Goal: Complete application form: Complete application form

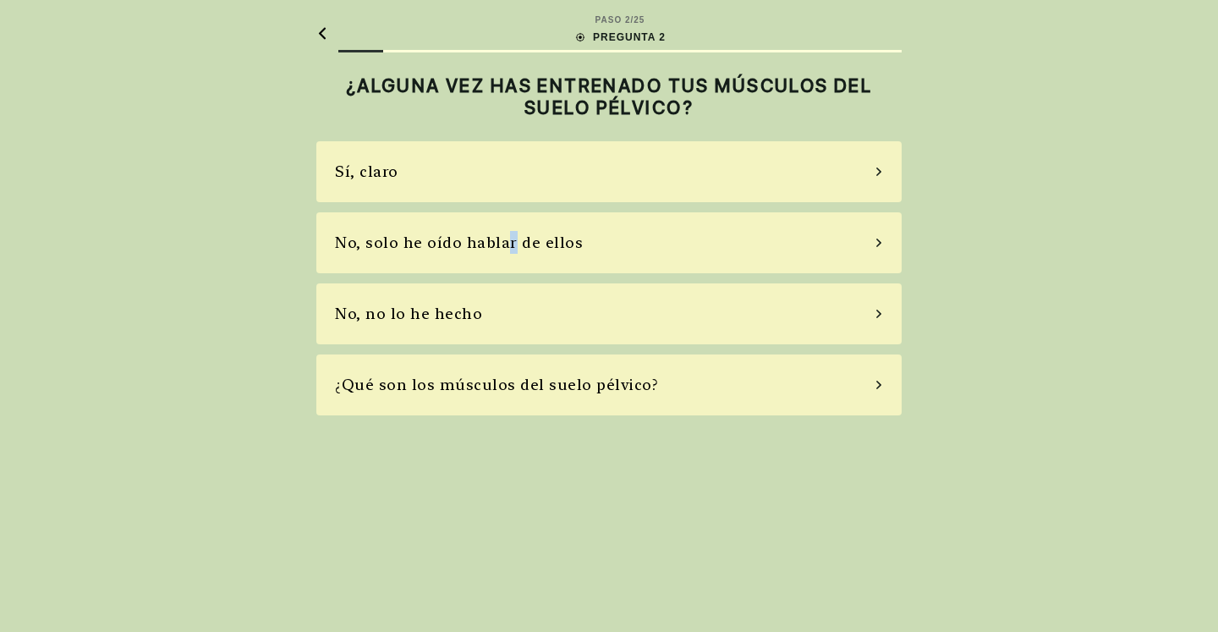
click at [507, 240] on div "No, solo he oído hablar de ellos" at bounding box center [459, 242] width 248 height 23
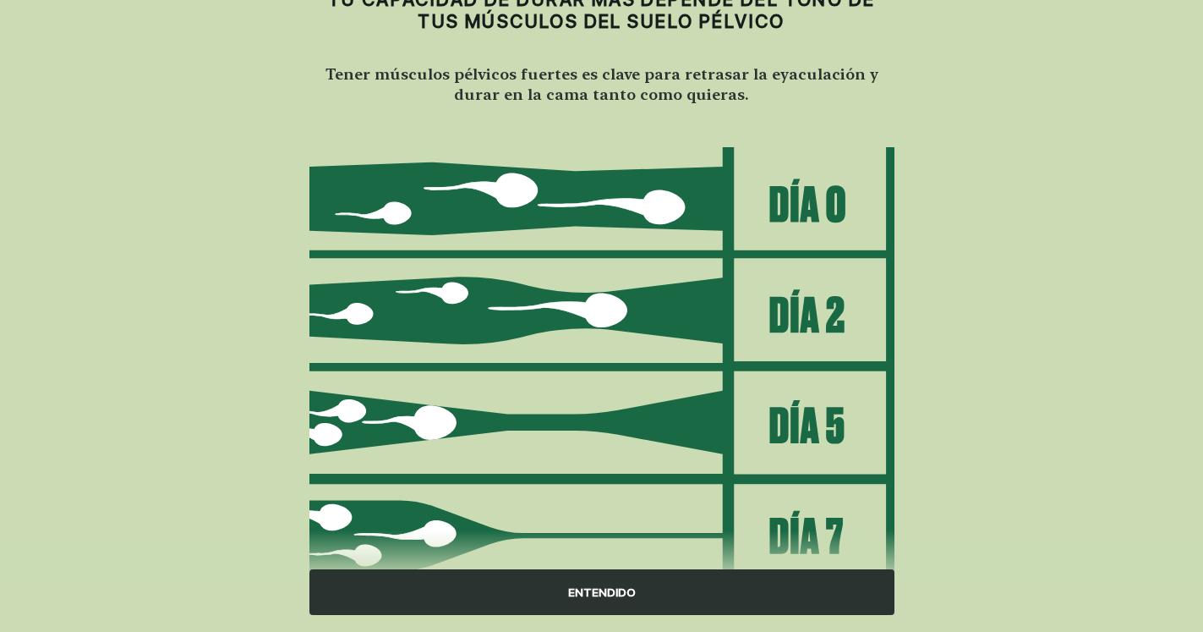
scroll to position [157, 0]
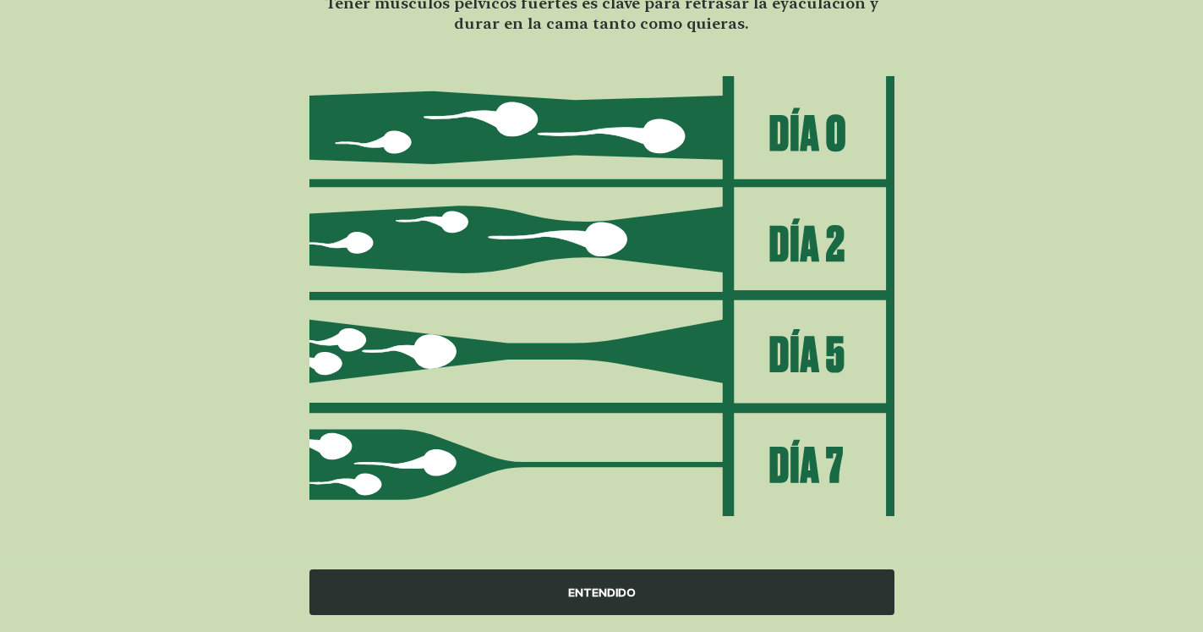
click at [611, 594] on div "ENTENDIDO" at bounding box center [602, 592] width 585 height 46
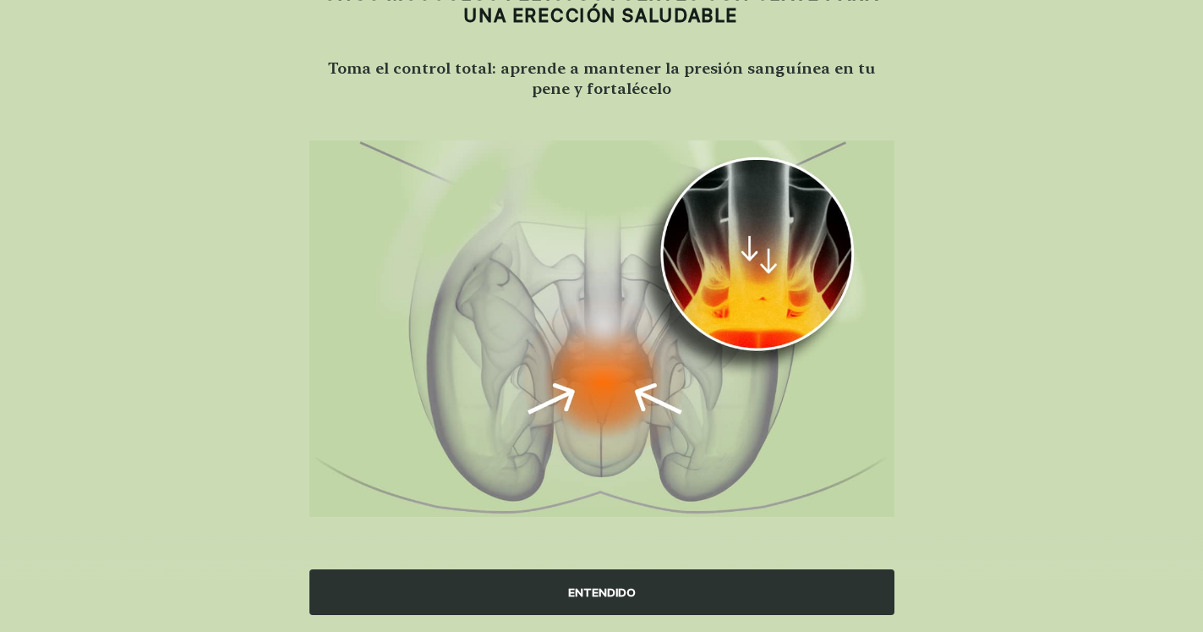
scroll to position [92, 0]
click at [611, 584] on div "ENTENDIDO" at bounding box center [602, 592] width 585 height 46
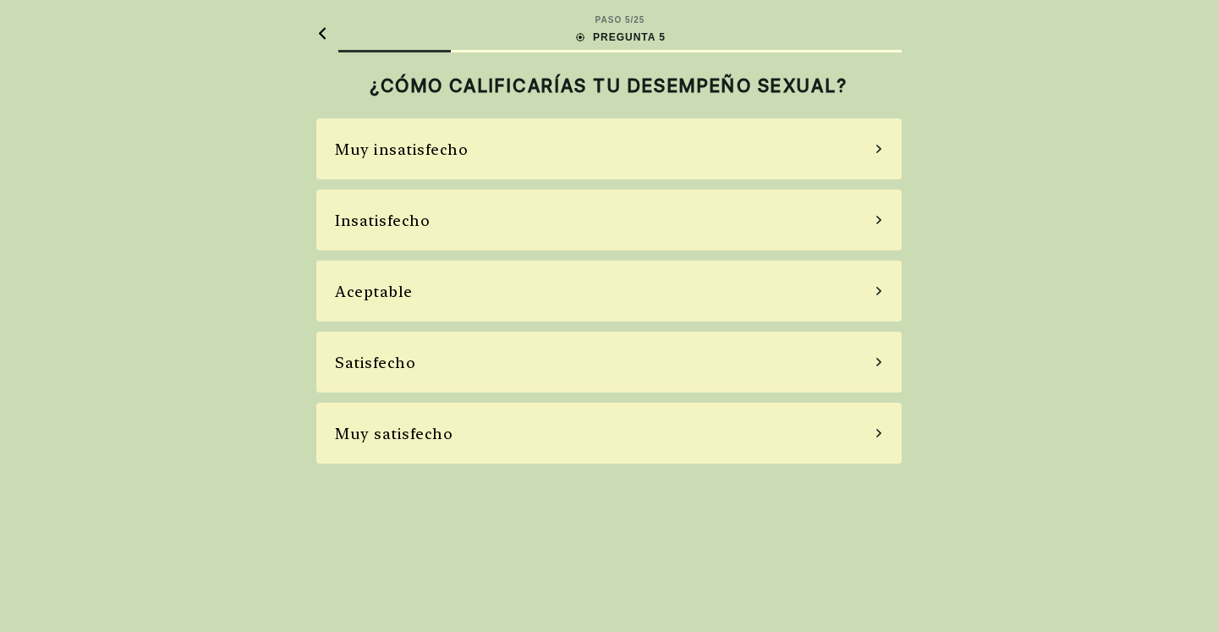
click at [570, 291] on div "Aceptable" at bounding box center [608, 290] width 585 height 61
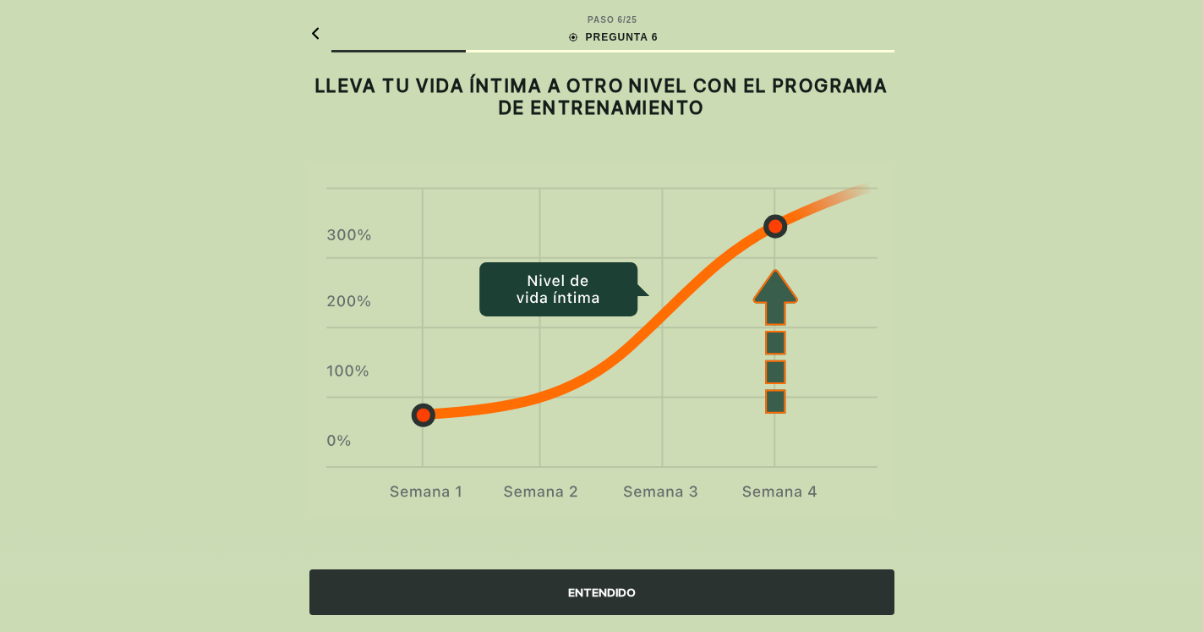
click at [598, 593] on div "ENTENDIDO" at bounding box center [602, 592] width 585 height 46
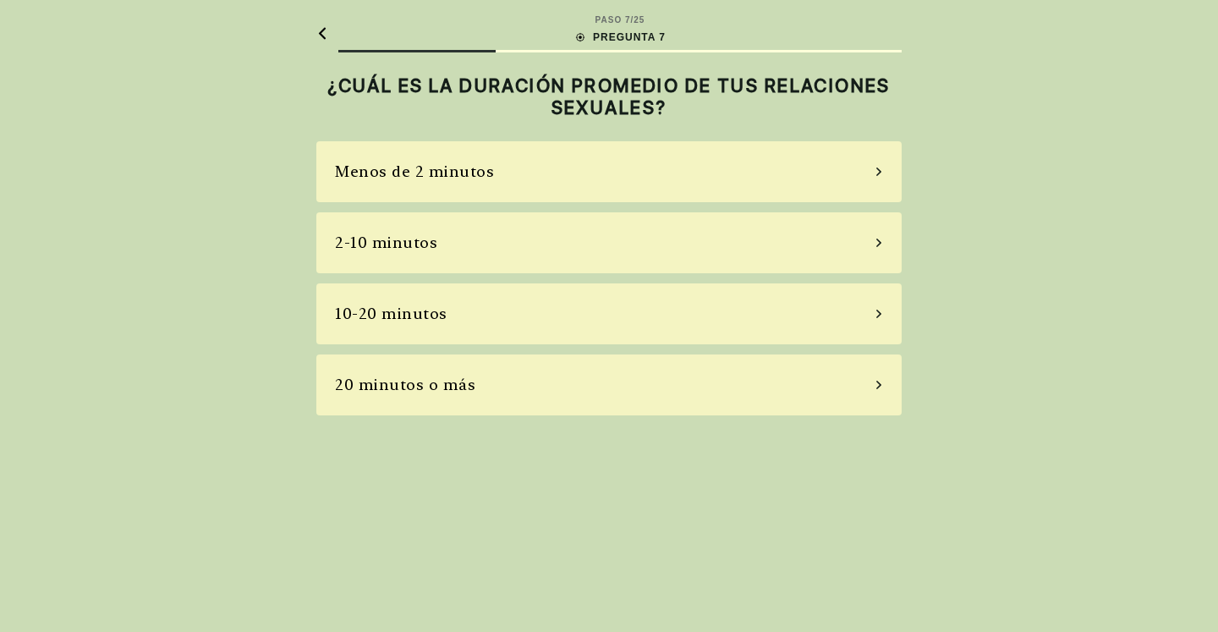
click at [874, 310] on div "10-20 minutos" at bounding box center [608, 313] width 585 height 61
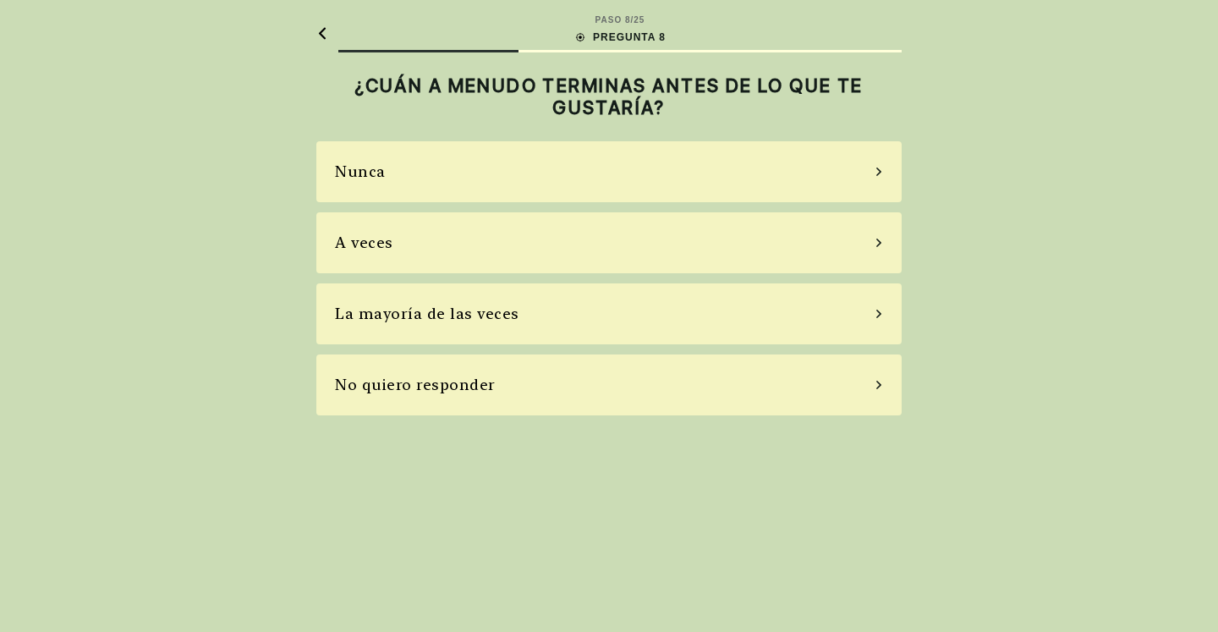
click at [879, 233] on div "A veces" at bounding box center [608, 242] width 585 height 61
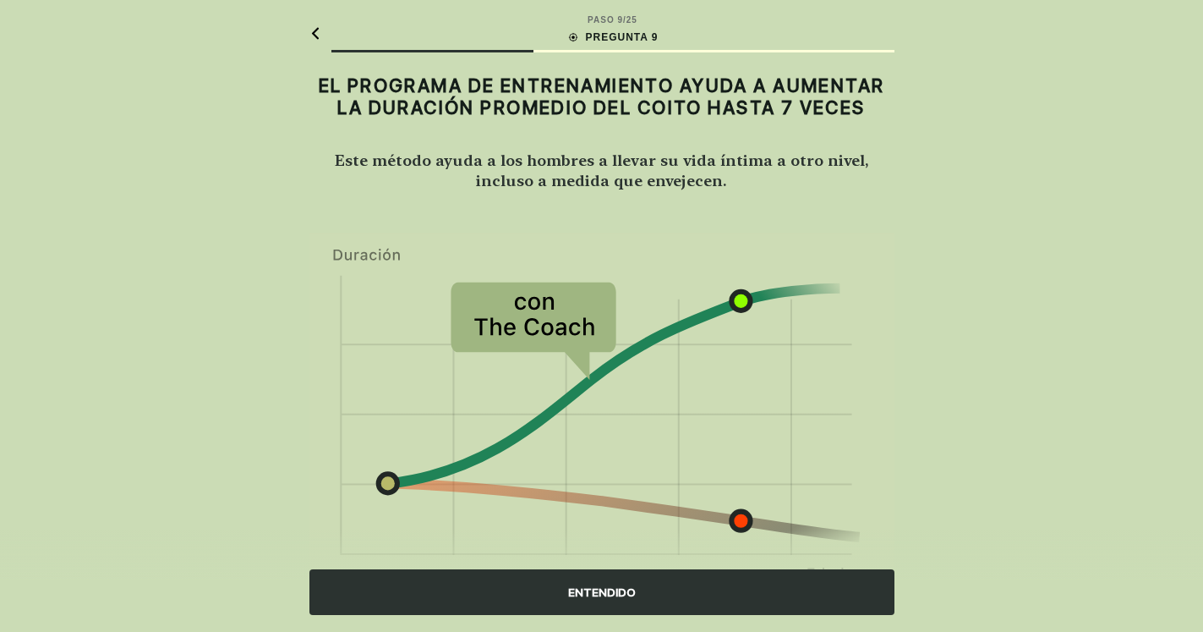
scroll to position [86, 0]
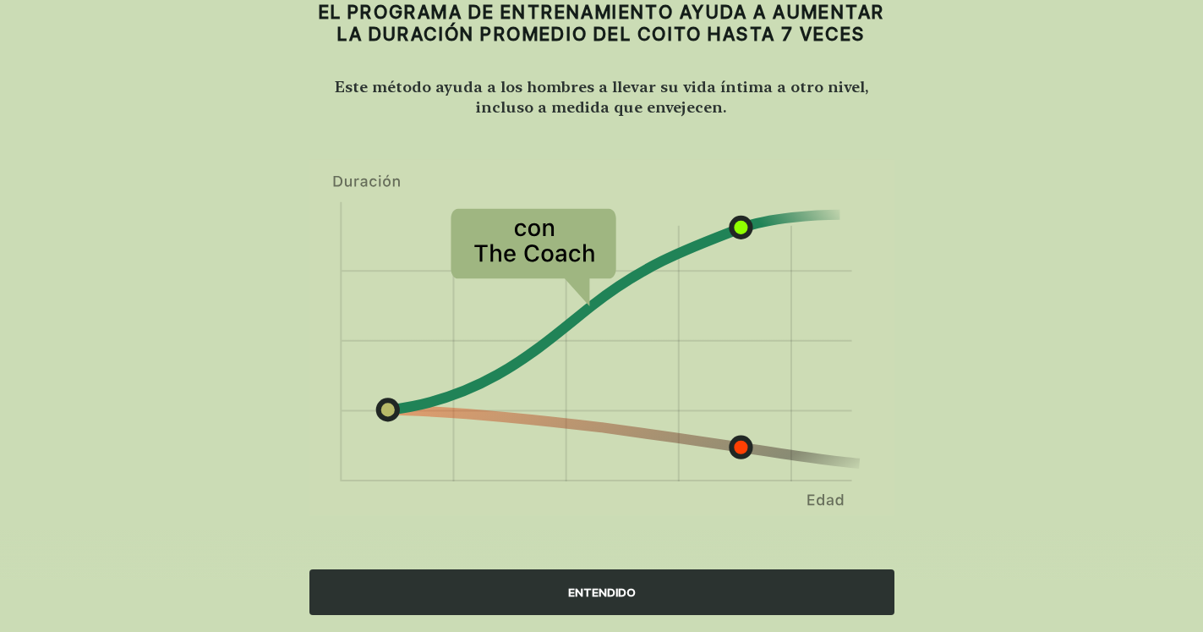
click at [645, 586] on div "ENTENDIDO" at bounding box center [602, 592] width 585 height 46
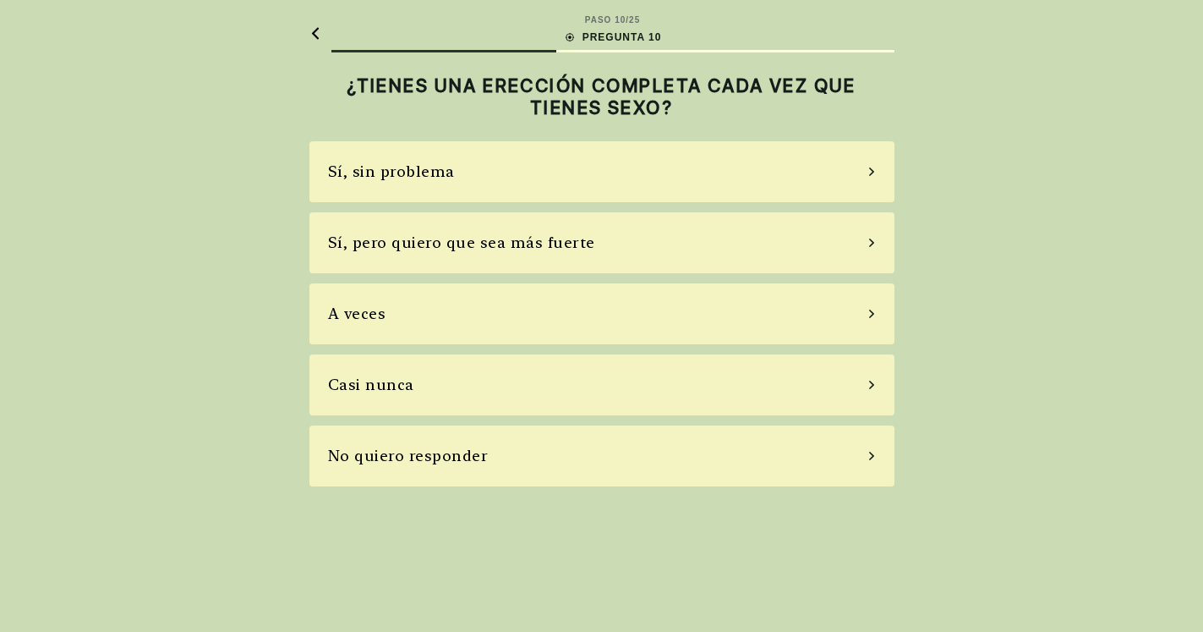
scroll to position [0, 0]
click at [879, 167] on div "Sí, sin problema" at bounding box center [608, 171] width 585 height 61
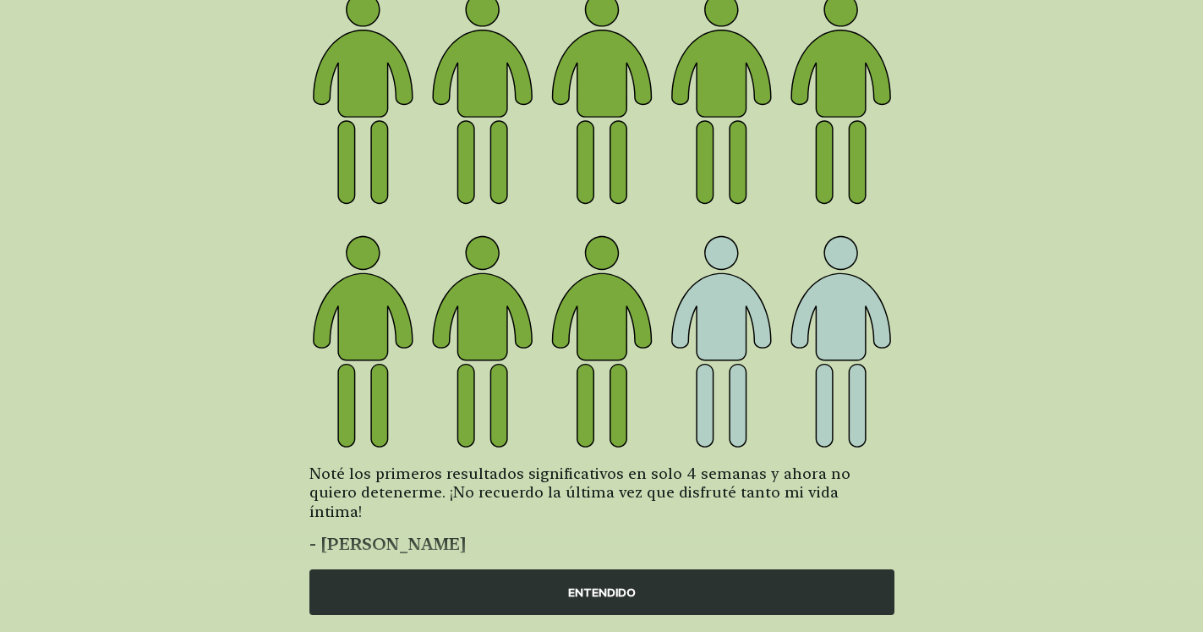
scroll to position [191, 0]
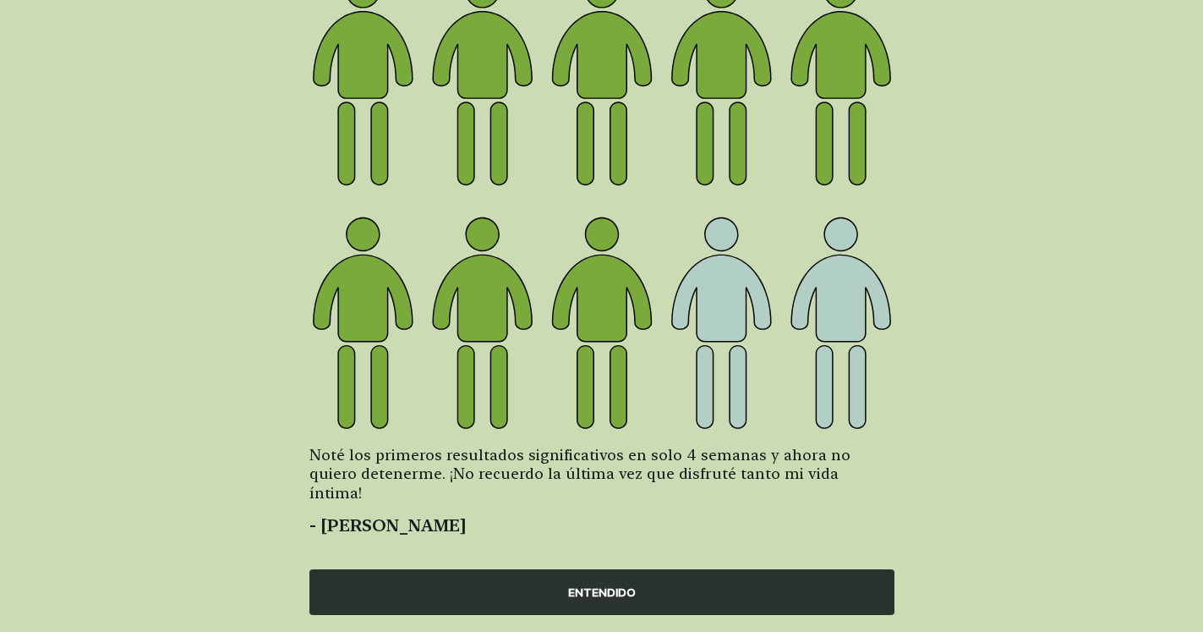
click at [572, 597] on div "ENTENDIDO" at bounding box center [602, 592] width 585 height 46
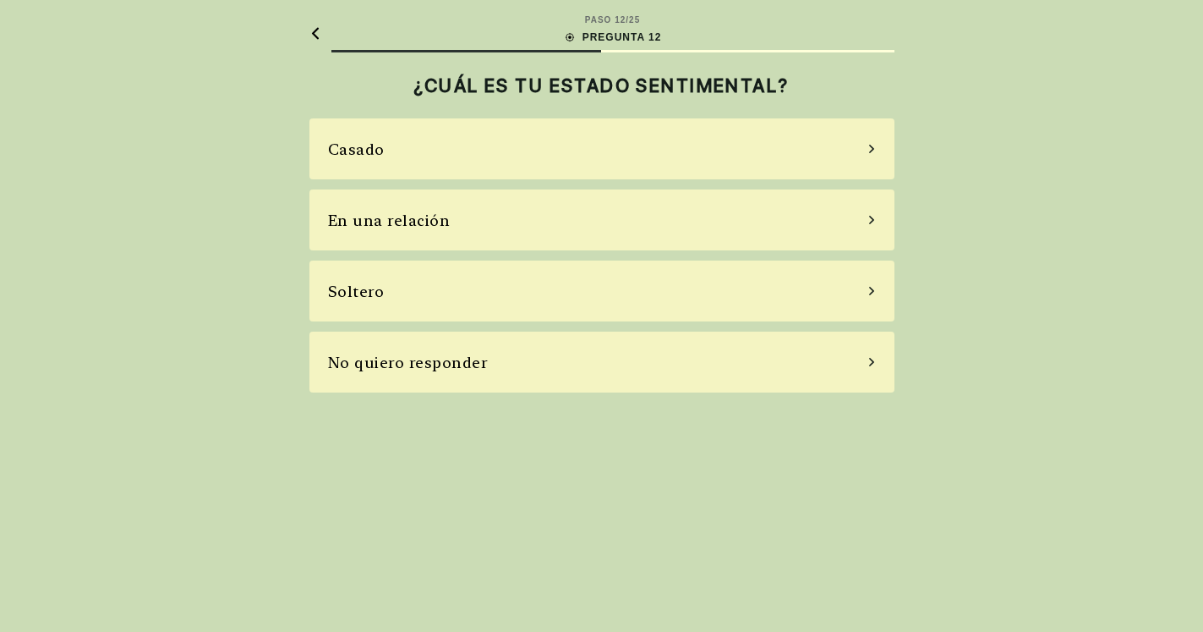
scroll to position [0, 0]
click at [868, 148] on div "Casado" at bounding box center [608, 148] width 585 height 61
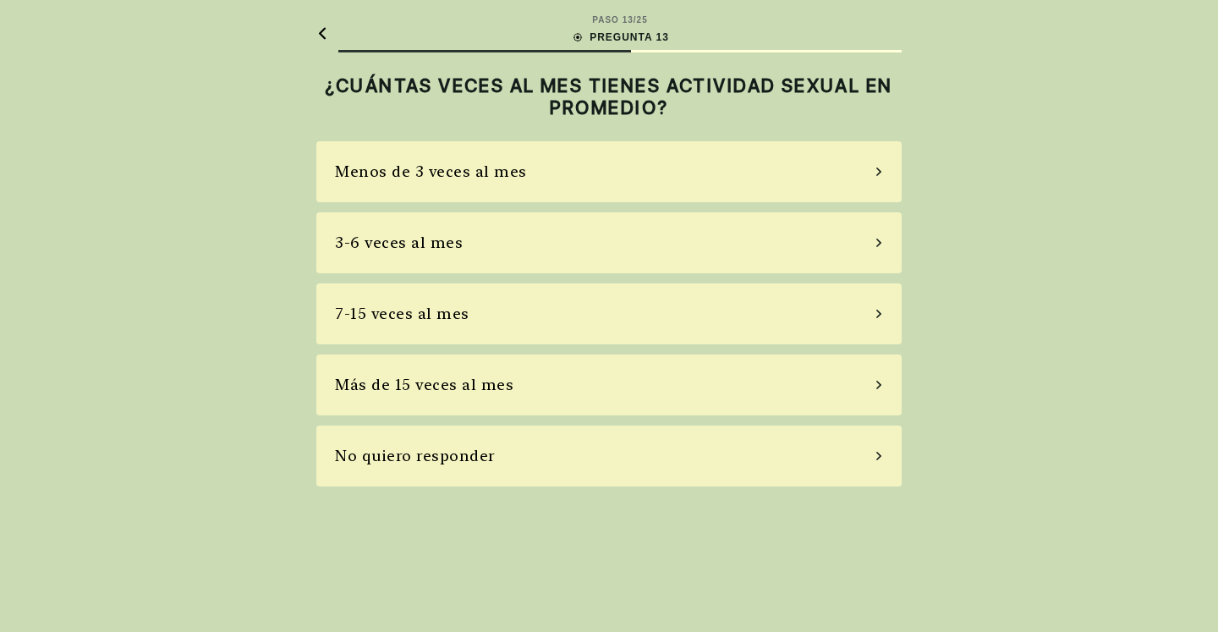
click at [814, 178] on div "Menos de 3 veces al mes" at bounding box center [608, 171] width 585 height 61
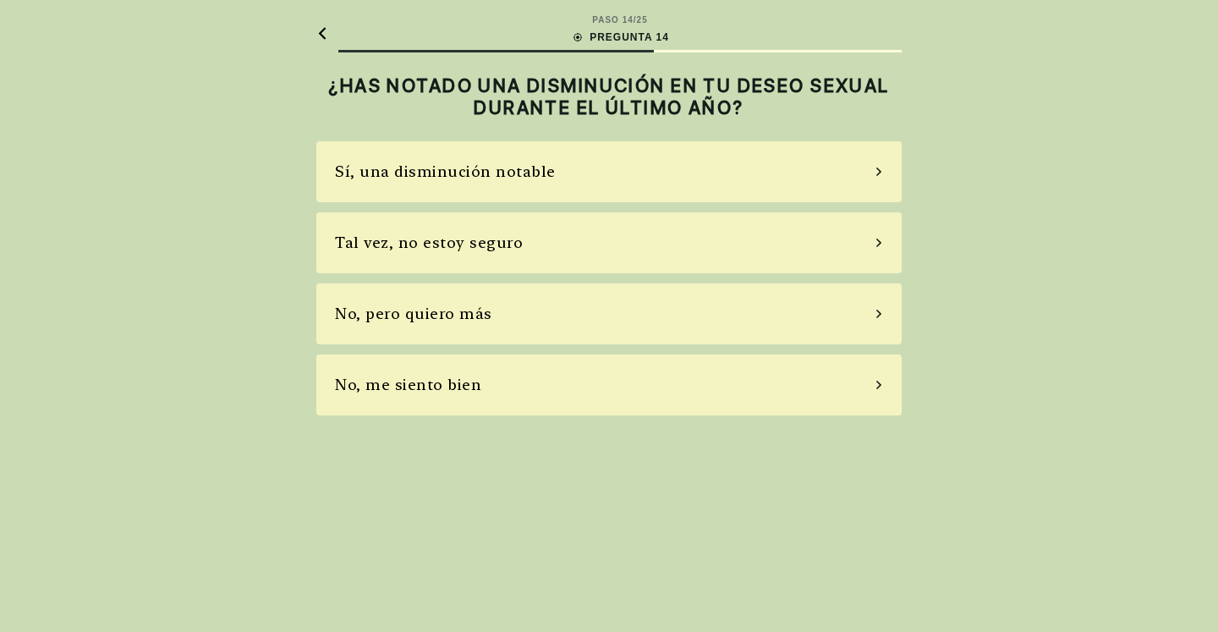
click at [320, 27] on icon at bounding box center [322, 33] width 12 height 13
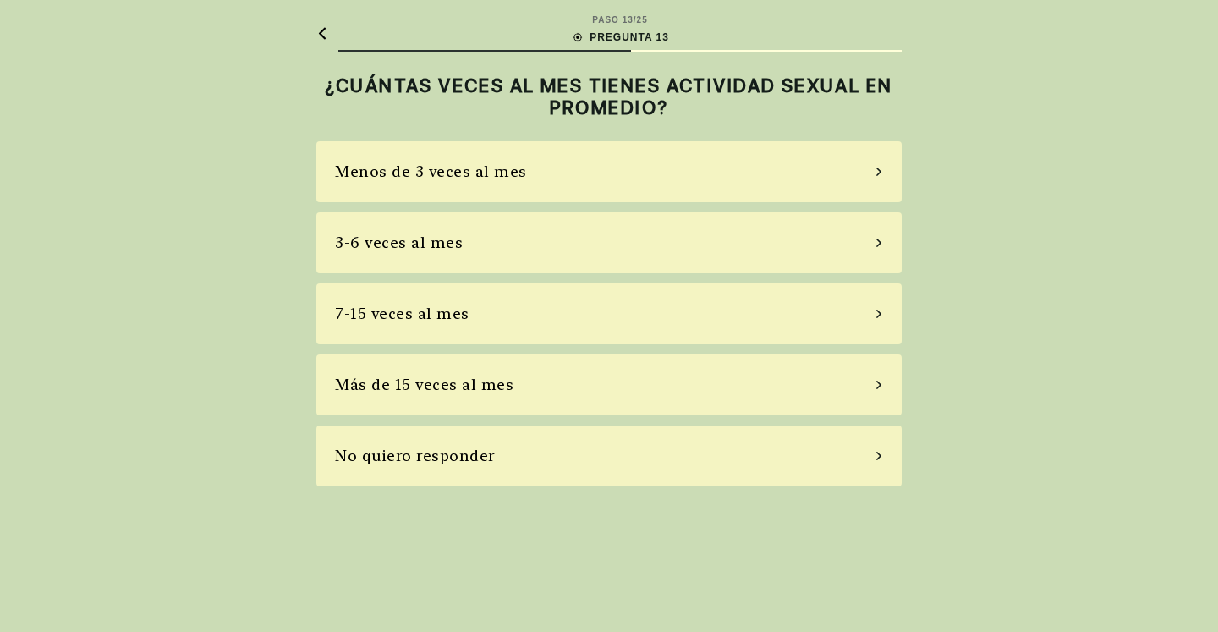
click at [874, 309] on div "7-15 veces al mes" at bounding box center [608, 313] width 585 height 61
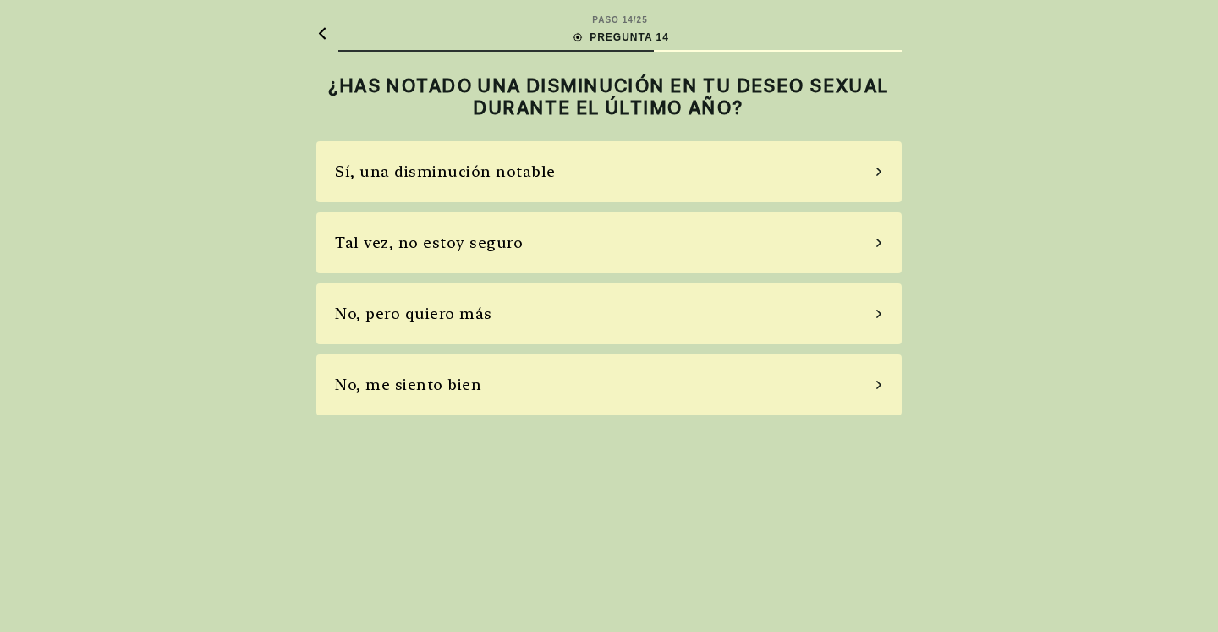
click at [874, 313] on div "No, pero quiero más" at bounding box center [608, 313] width 585 height 61
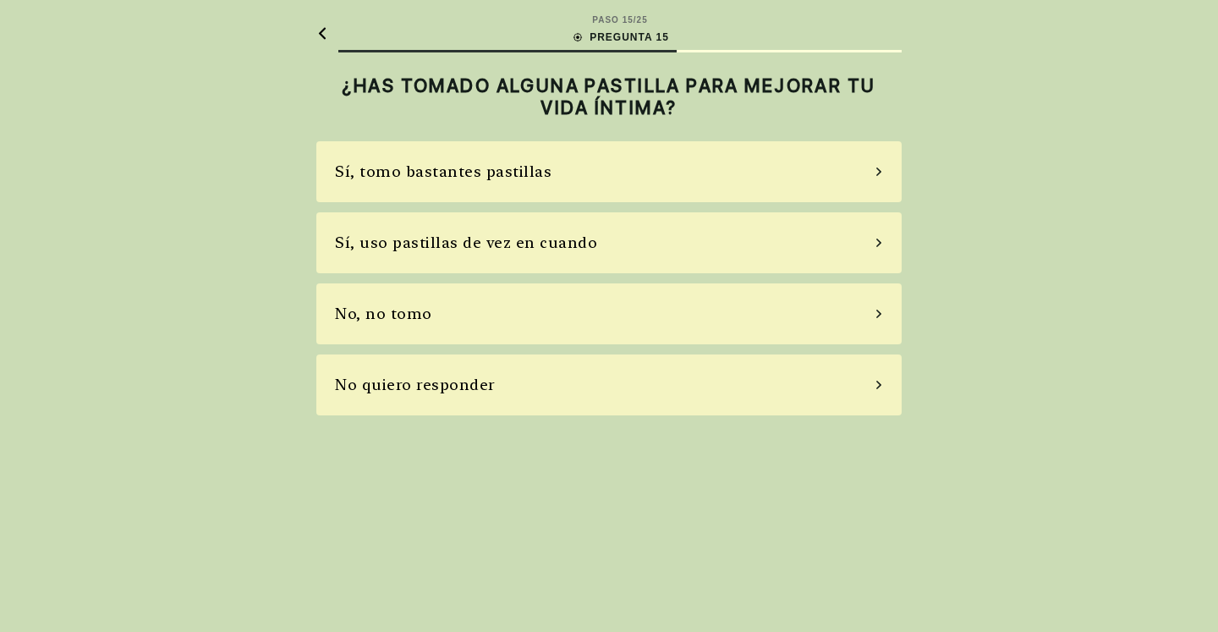
click at [731, 312] on div "No, no tomo" at bounding box center [608, 313] width 585 height 61
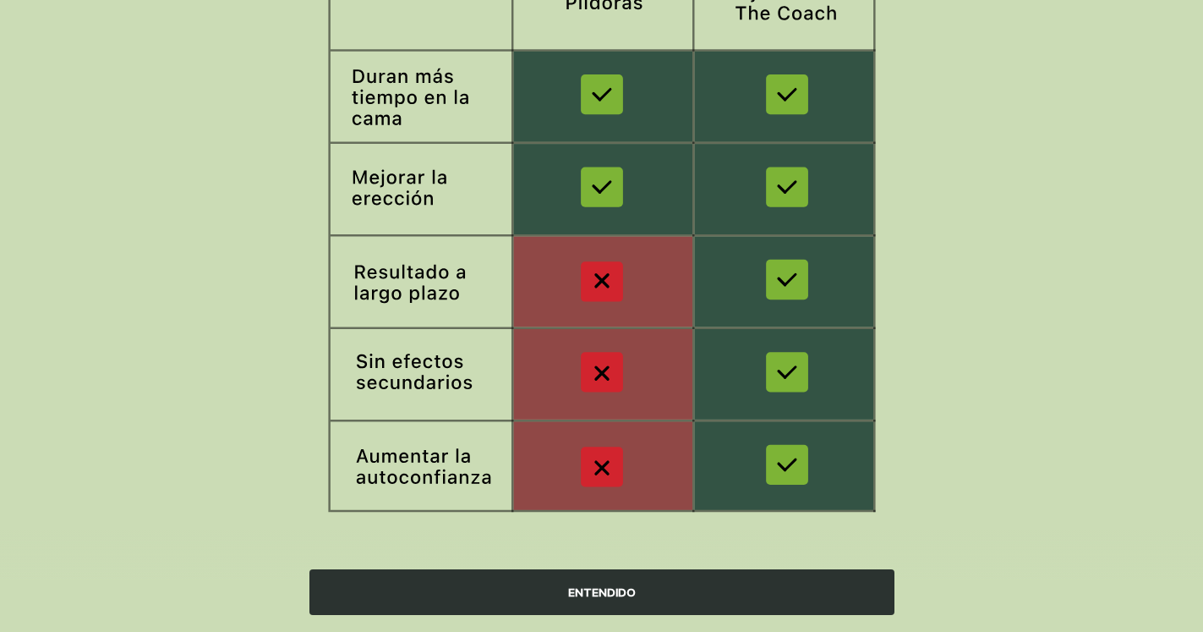
scroll to position [266, 0]
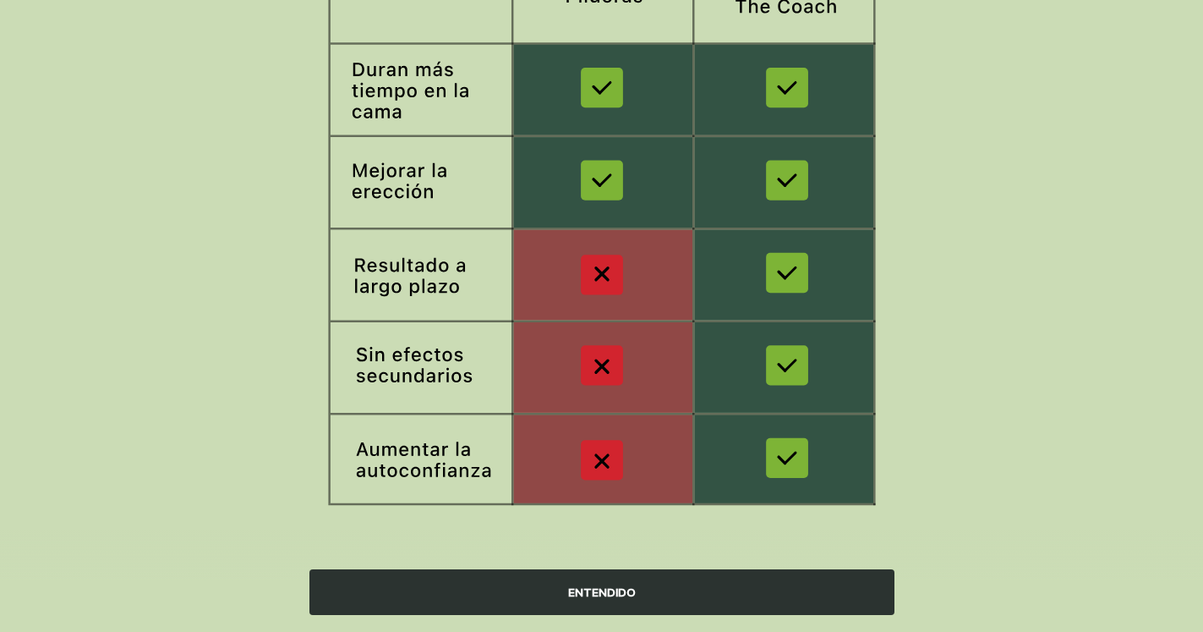
click at [677, 590] on div "ENTENDIDO" at bounding box center [602, 592] width 585 height 46
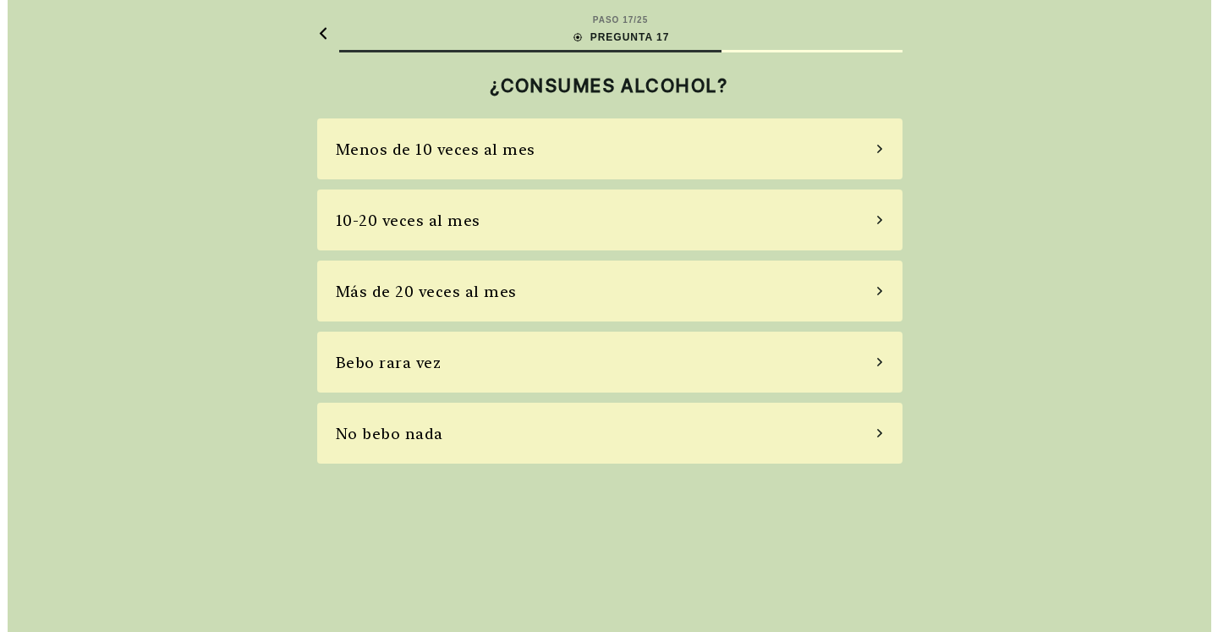
scroll to position [0, 0]
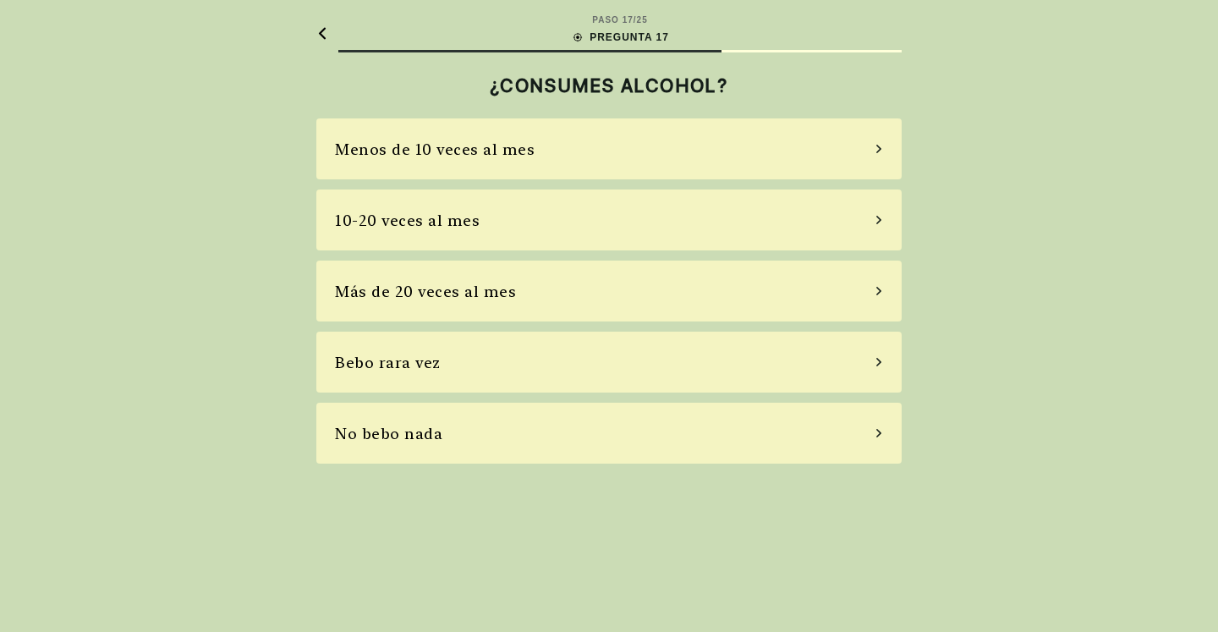
click at [647, 151] on div "Menos de 10 veces al mes" at bounding box center [608, 148] width 585 height 61
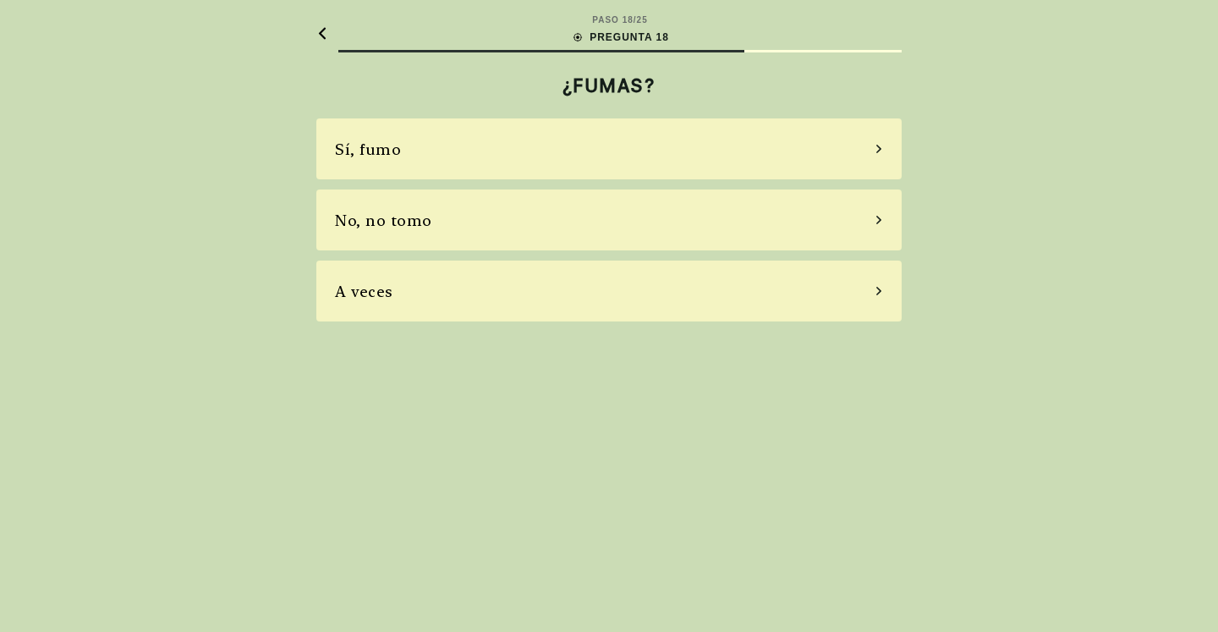
click at [695, 225] on div "No, no tomo" at bounding box center [608, 219] width 585 height 61
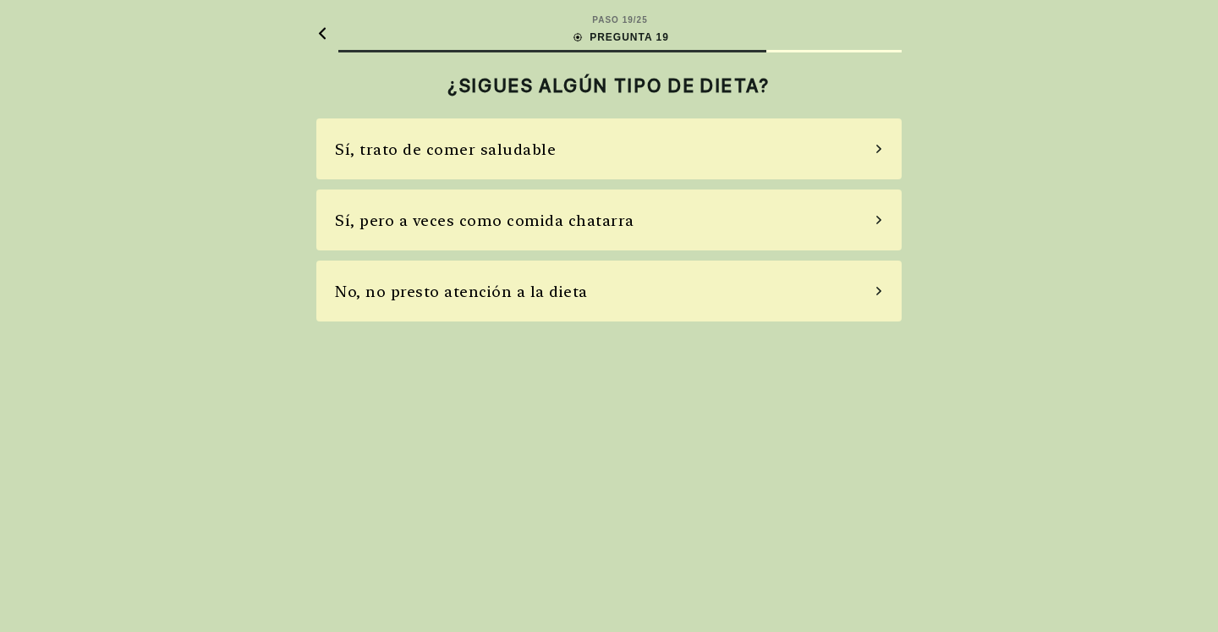
click at [695, 225] on div "Sí, pero a veces como comida chatarra" at bounding box center [608, 219] width 585 height 61
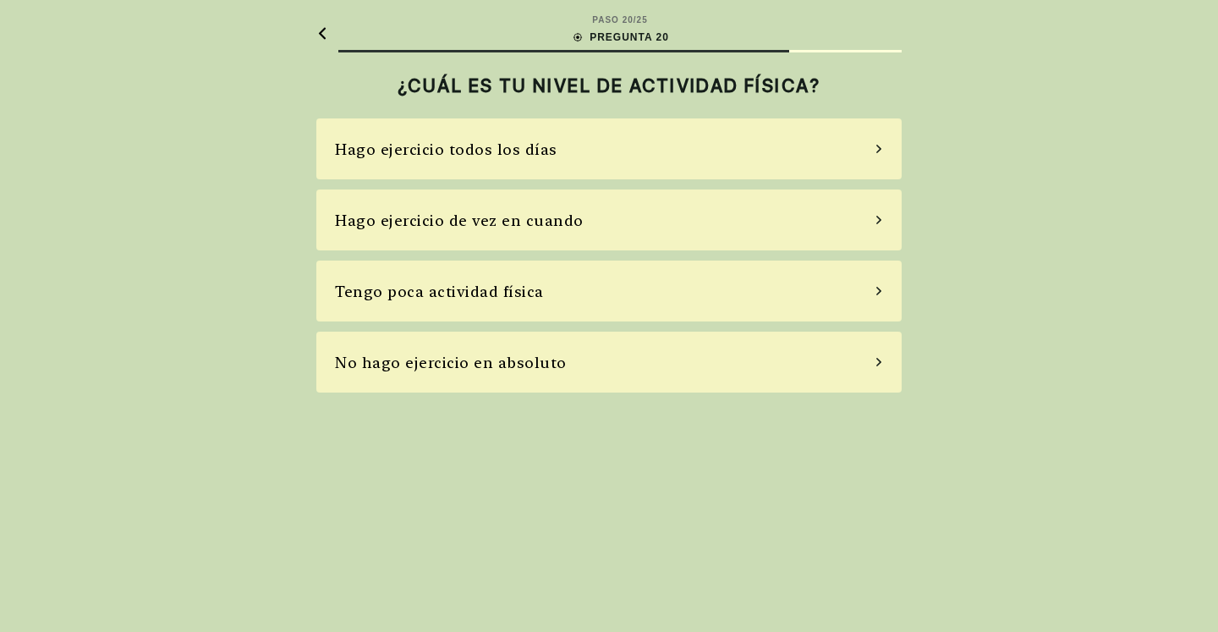
click at [642, 224] on div "Hago ejercicio de vez en cuando" at bounding box center [608, 219] width 585 height 61
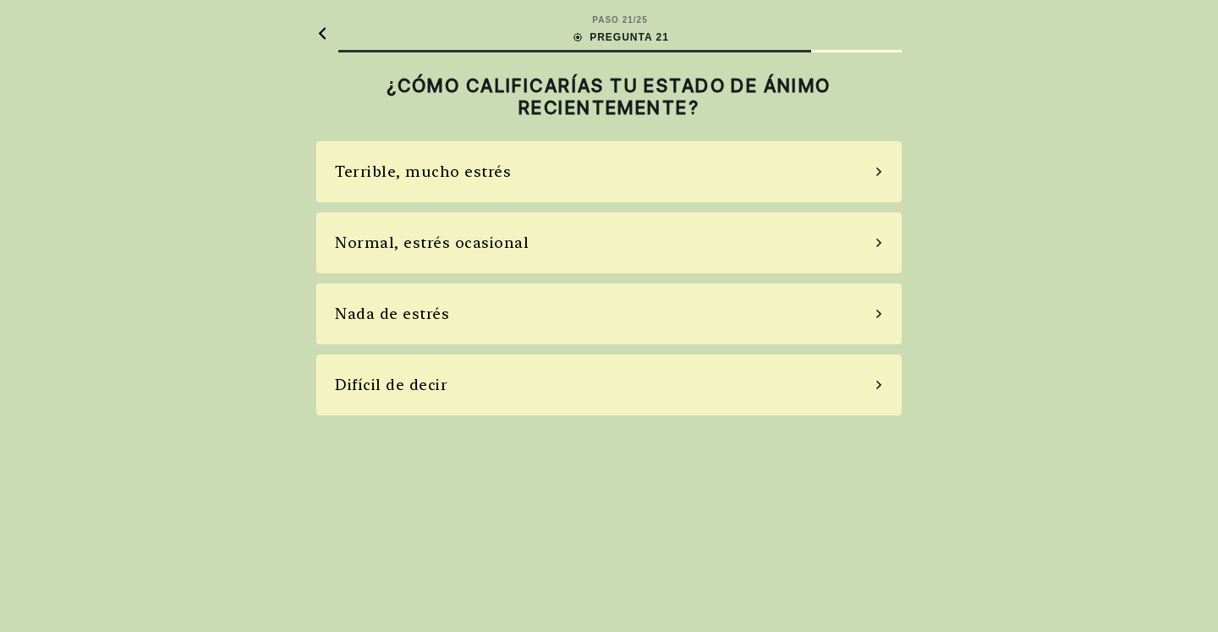
click at [634, 251] on div "Normal, estrés ocasional" at bounding box center [608, 242] width 585 height 61
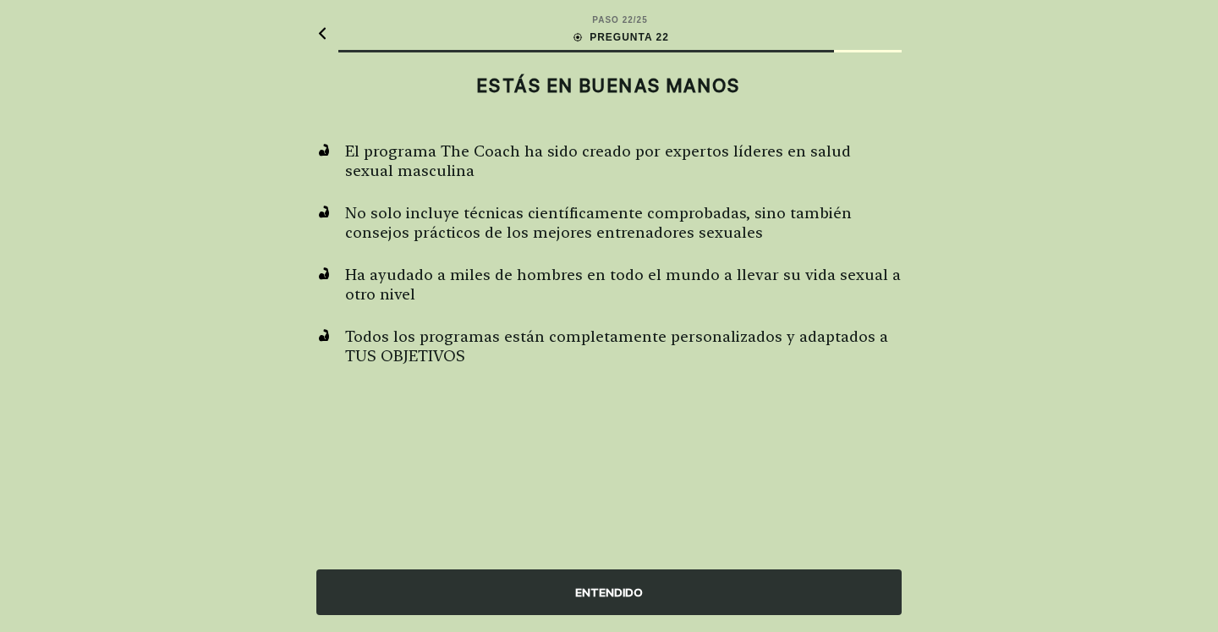
click at [605, 600] on div "ENTENDIDO" at bounding box center [608, 592] width 585 height 46
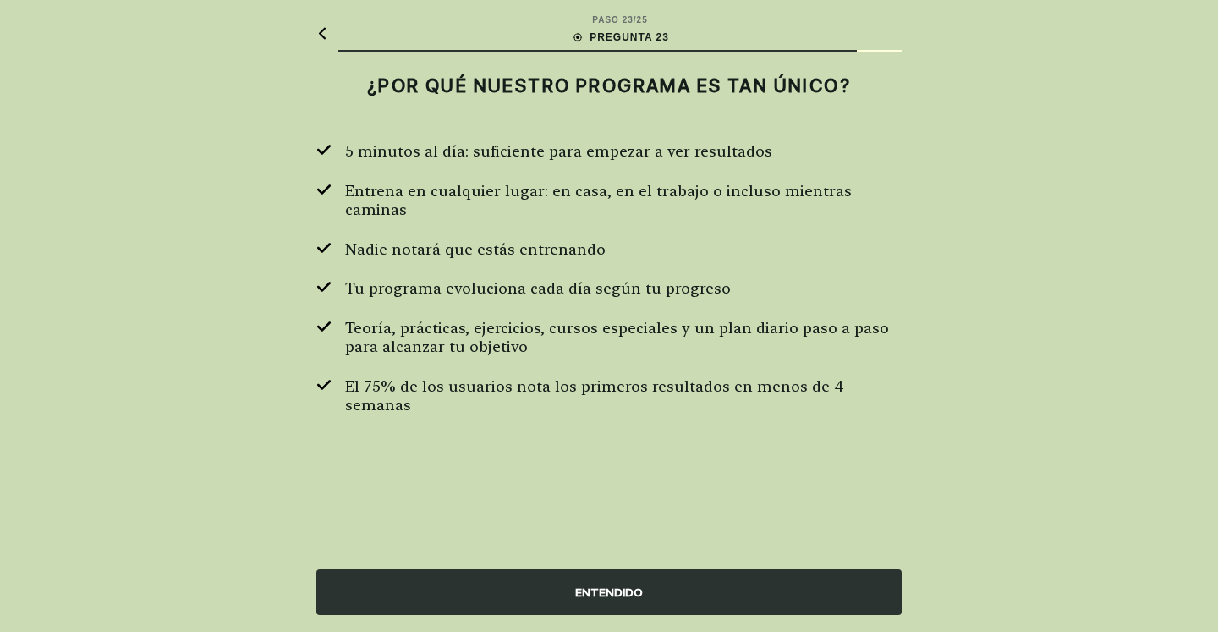
click at [605, 600] on div "ENTENDIDO" at bounding box center [608, 592] width 585 height 46
